Goal: Task Accomplishment & Management: Use online tool/utility

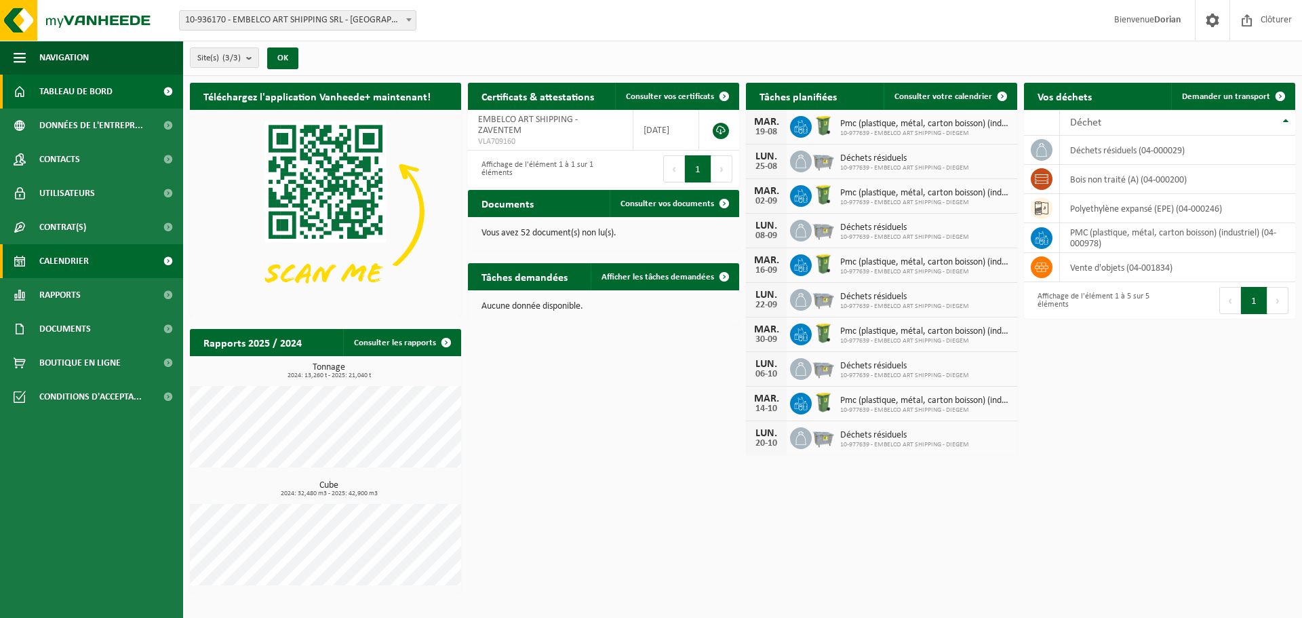
click at [94, 257] on link "Calendrier" at bounding box center [91, 261] width 183 height 34
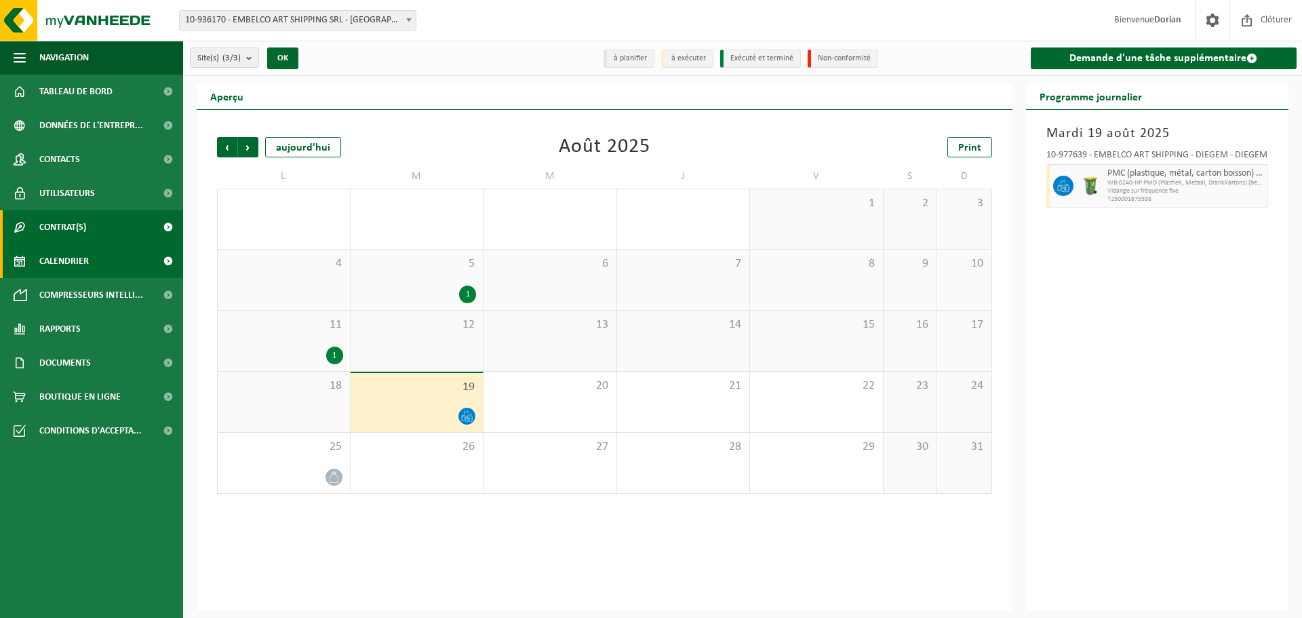
click at [113, 217] on link "Contrat(s)" at bounding box center [91, 227] width 183 height 34
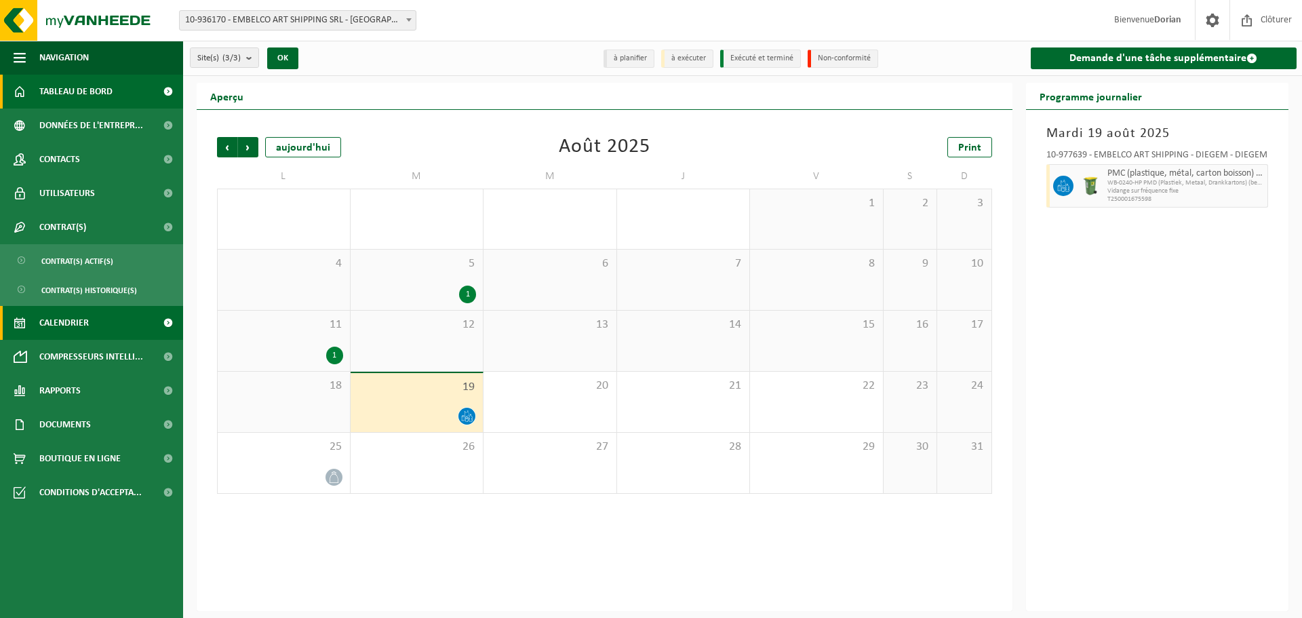
click at [107, 92] on span "Tableau de bord" at bounding box center [75, 92] width 73 height 34
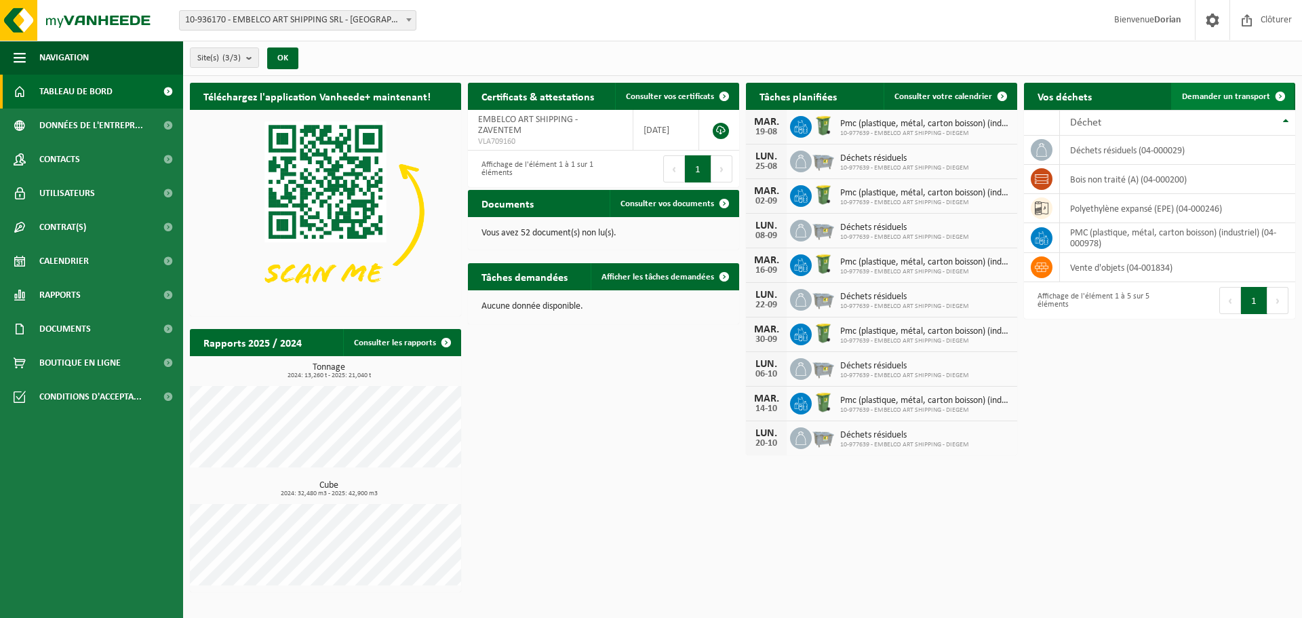
click at [1207, 92] on span "Demander un transport" at bounding box center [1226, 96] width 88 height 9
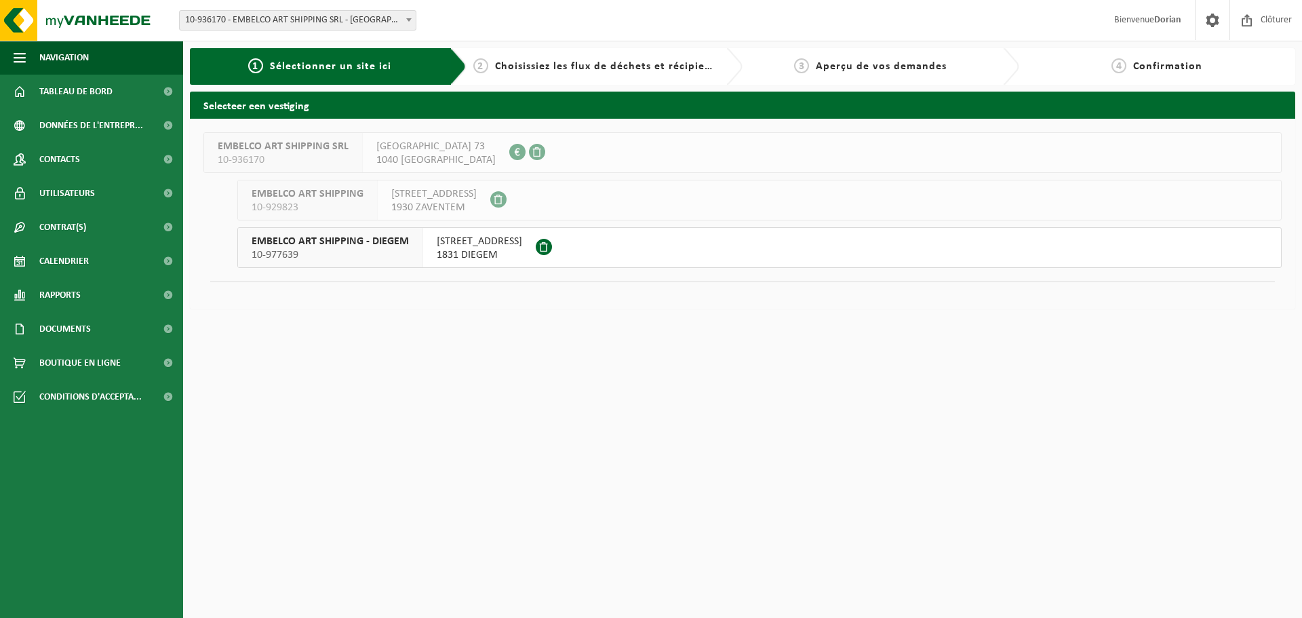
click at [483, 248] on span "WOLUWELAAN 147" at bounding box center [479, 242] width 85 height 14
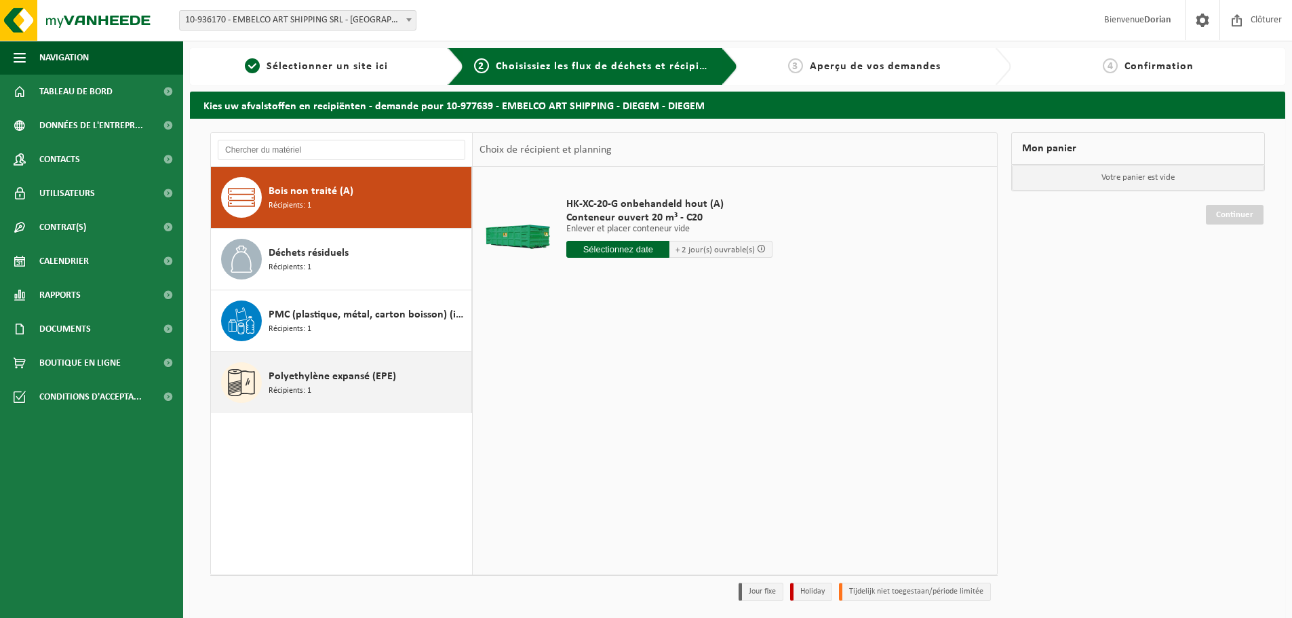
click at [373, 382] on span "Polyethylène expansé (EPE)" at bounding box center [332, 376] width 127 height 16
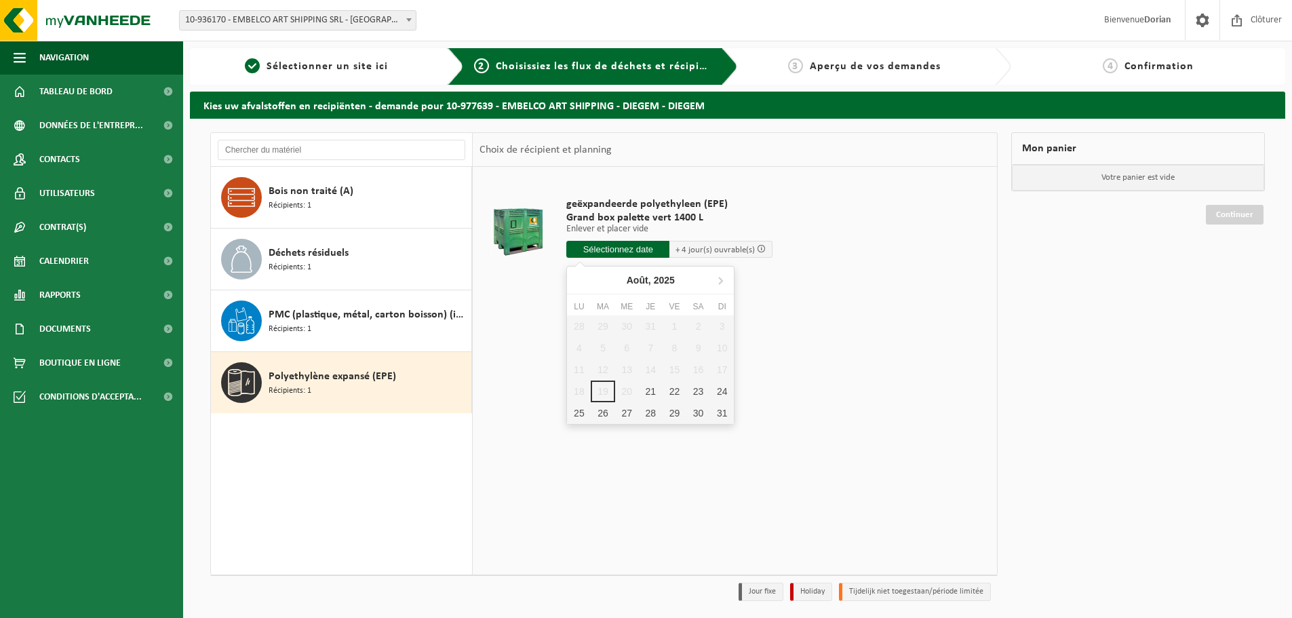
click at [633, 252] on input "text" at bounding box center [617, 249] width 103 height 17
click at [649, 388] on div "21" at bounding box center [651, 391] width 24 height 22
type input "à partir de 2025-08-21"
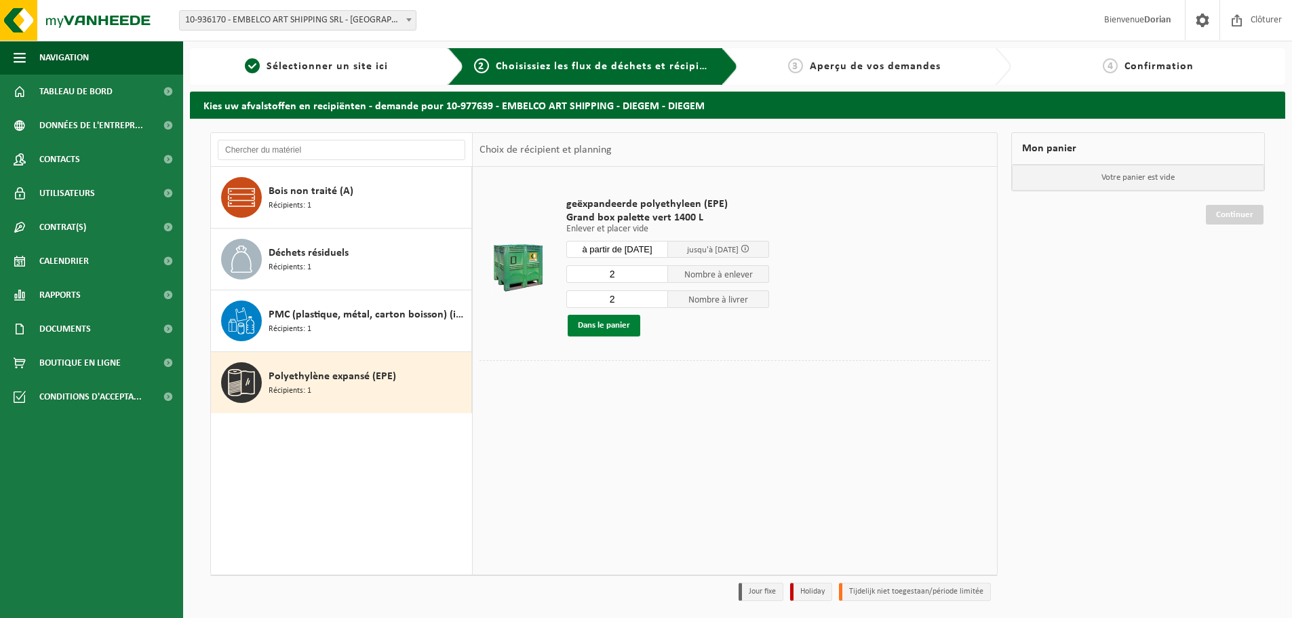
click at [614, 330] on button "Dans le panier" at bounding box center [604, 326] width 73 height 22
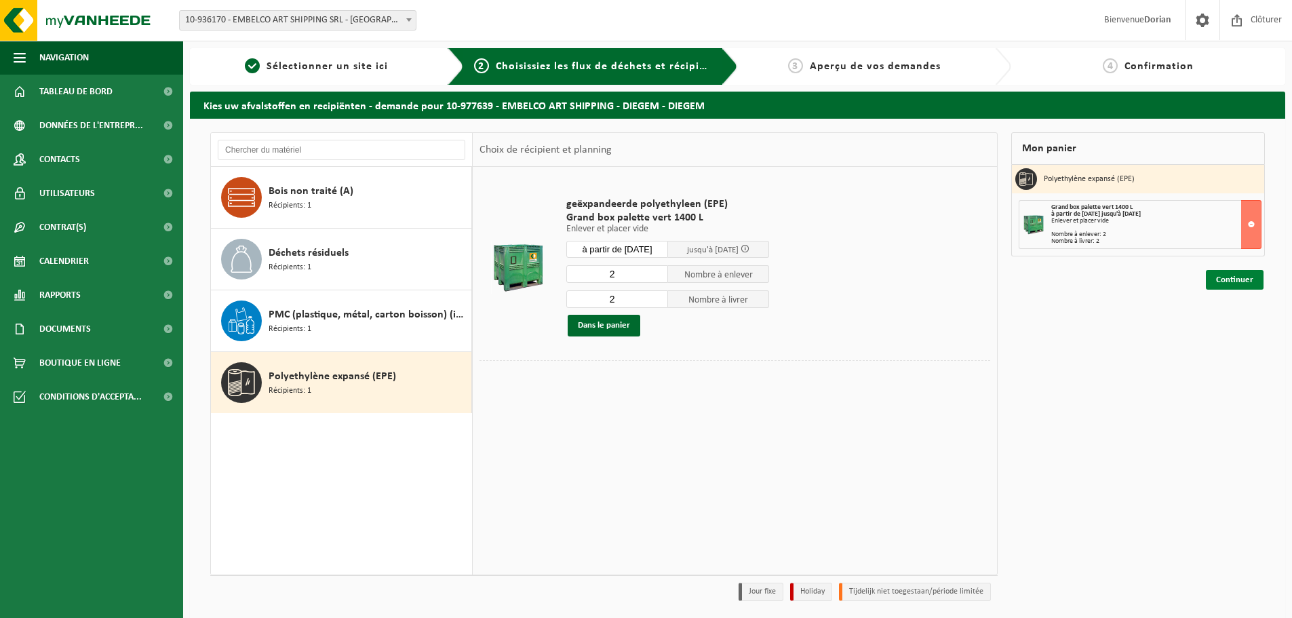
click at [1229, 273] on link "Continuer" at bounding box center [1235, 280] width 58 height 20
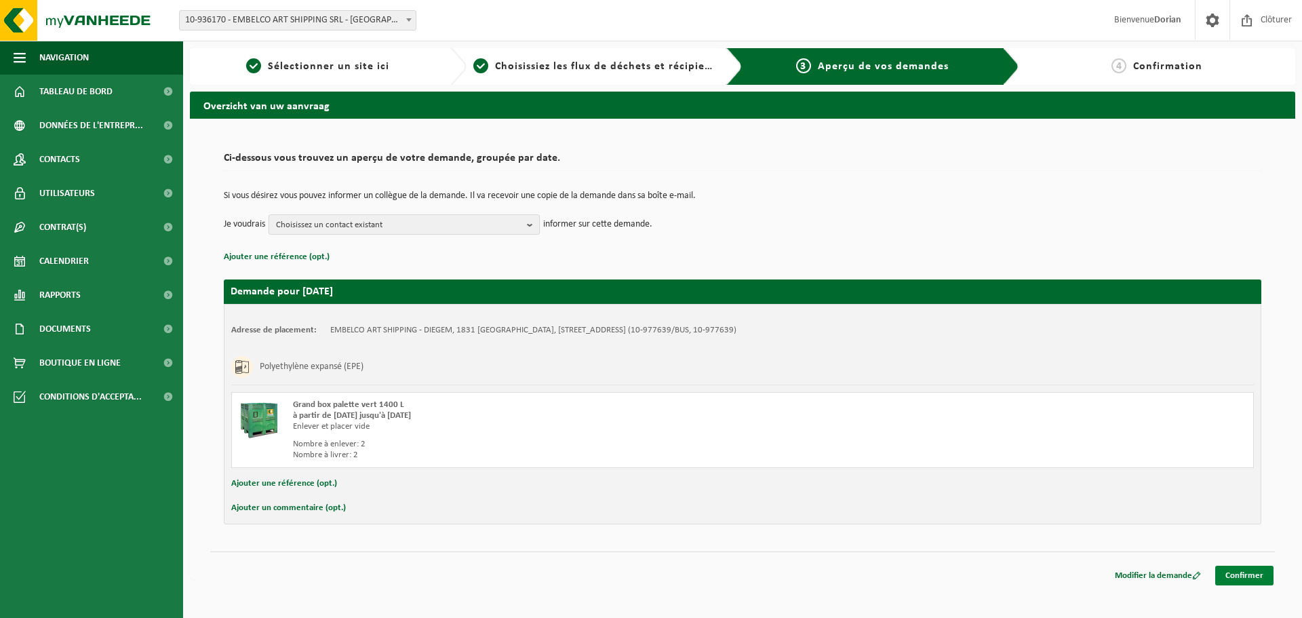
click at [1251, 571] on link "Confirmer" at bounding box center [1244, 576] width 58 height 20
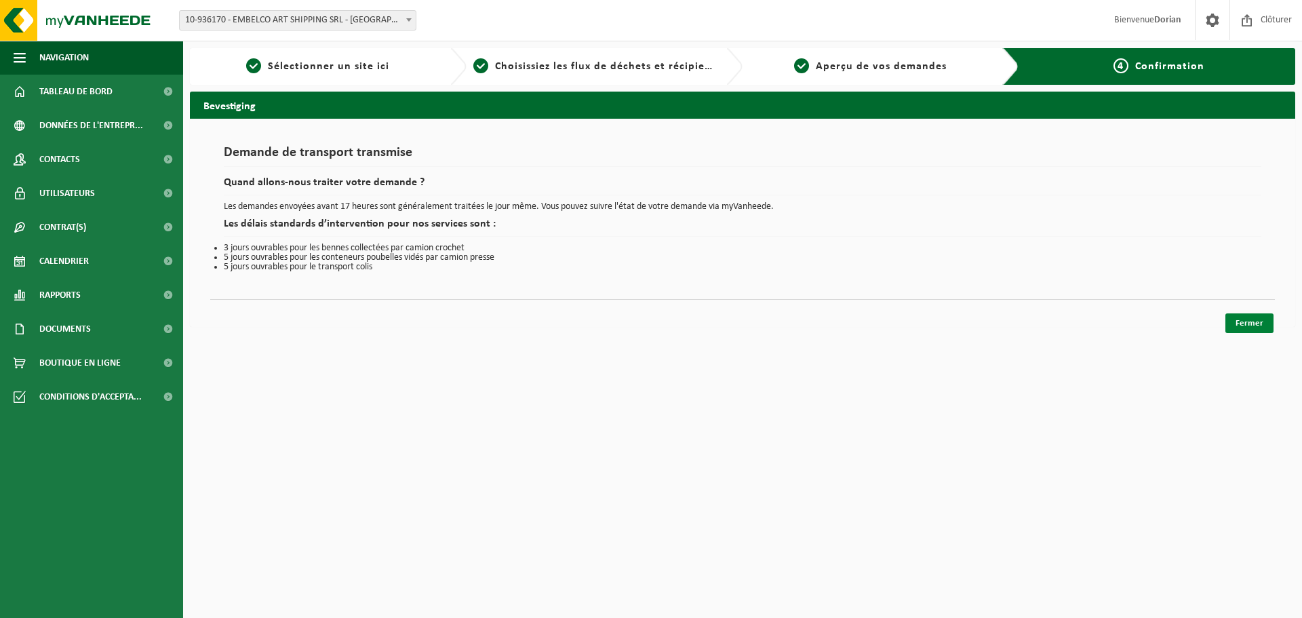
click at [1234, 327] on link "Fermer" at bounding box center [1249, 323] width 48 height 20
